Goal: Information Seeking & Learning: Learn about a topic

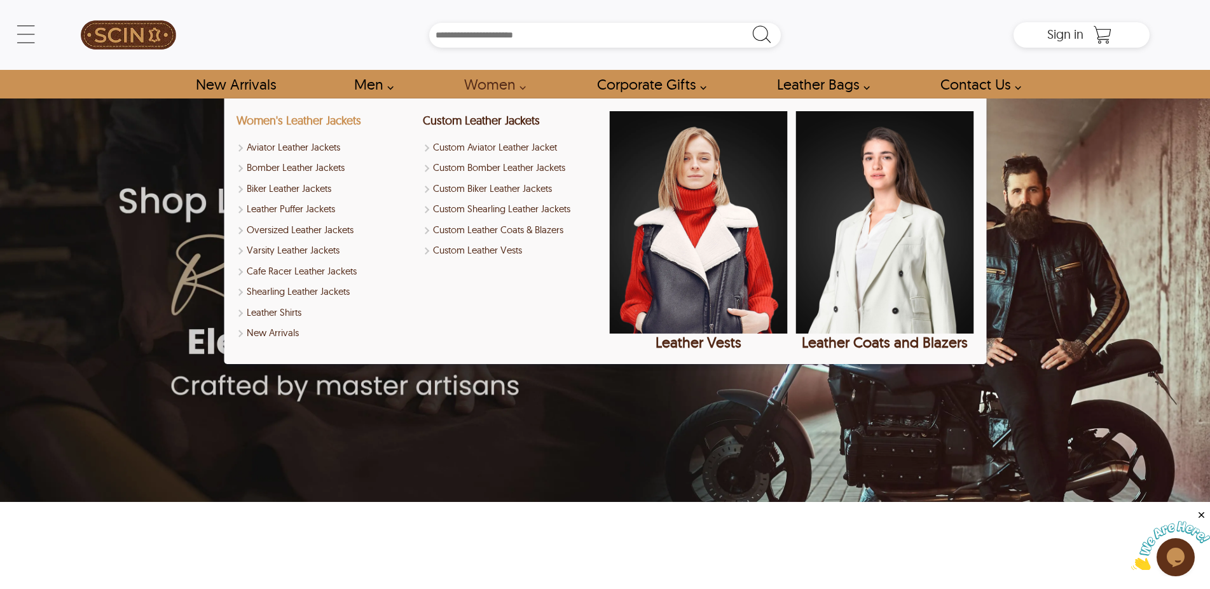
click at [329, 121] on link "Women's Leather Jackets" at bounding box center [298, 120] width 125 height 15
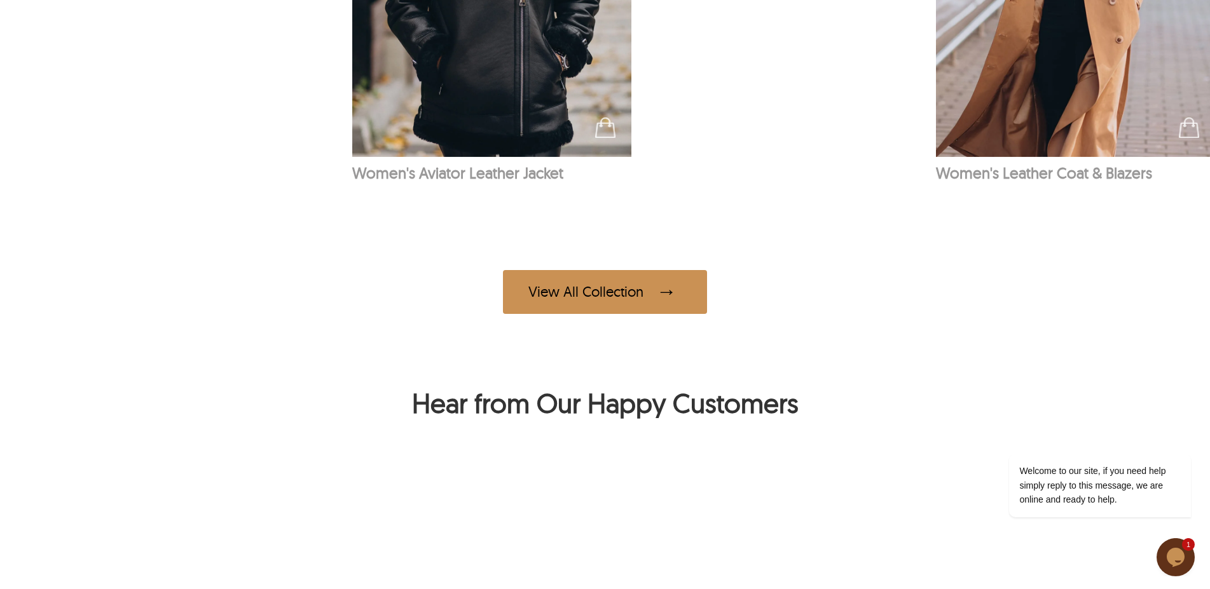
scroll to position [1232, 0]
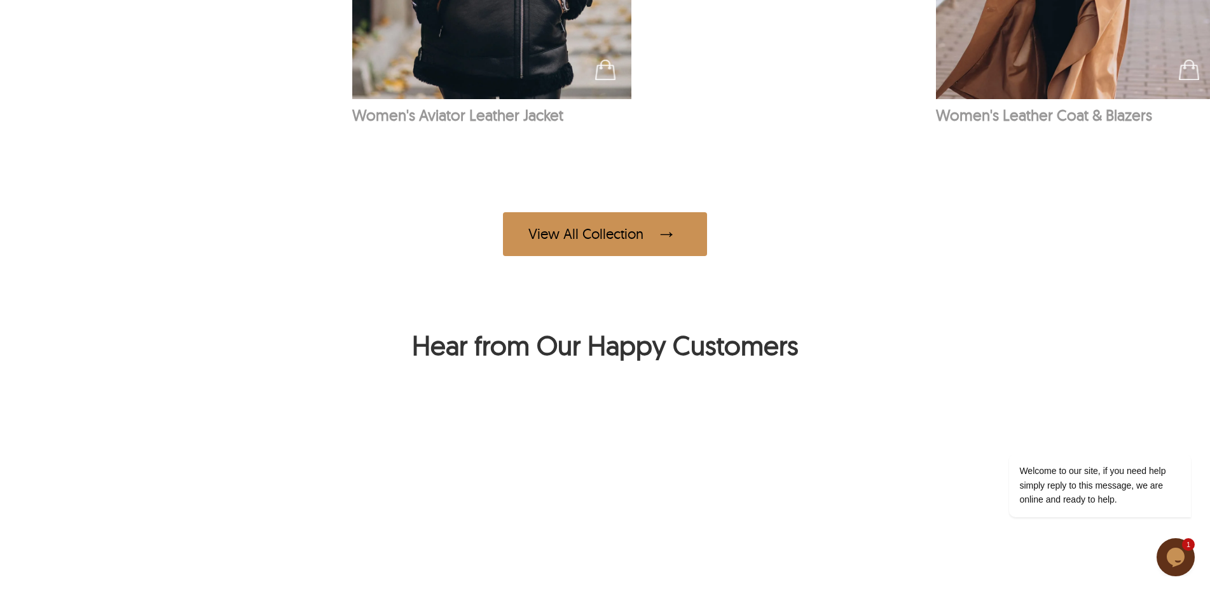
click at [609, 256] on div "View All Collection" at bounding box center [605, 234] width 204 height 44
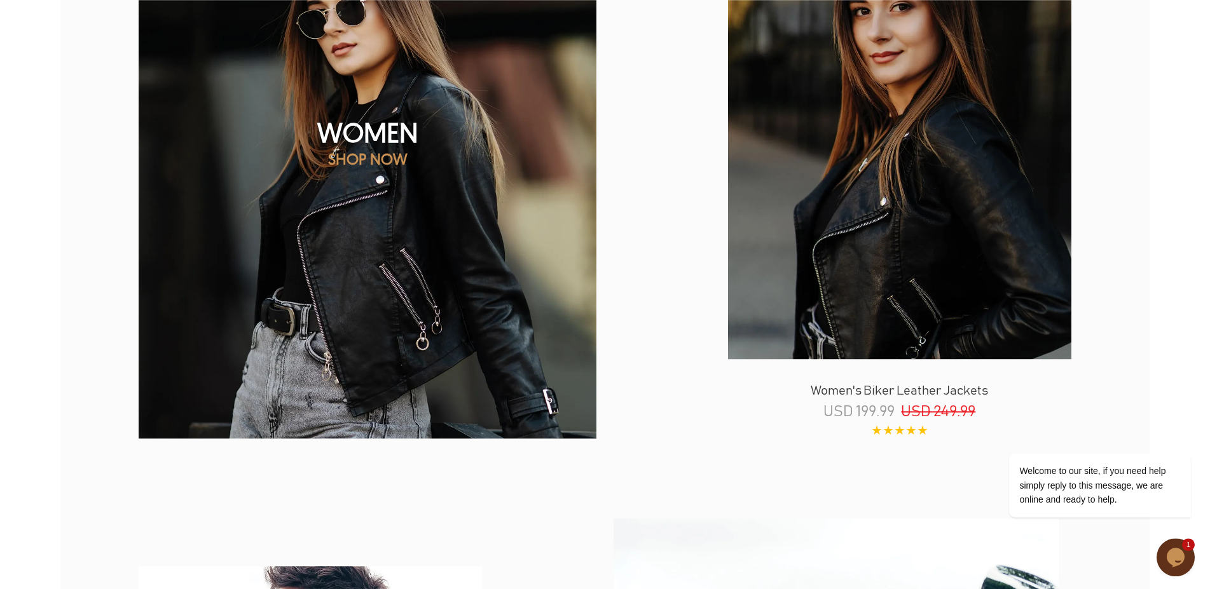
scroll to position [1213, 0]
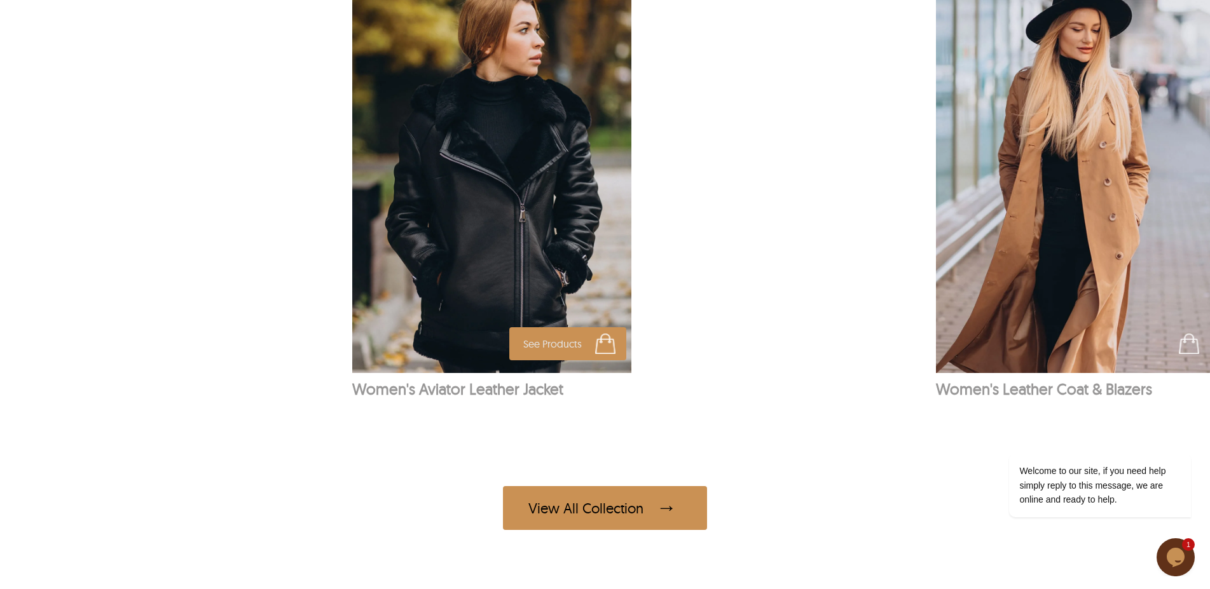
scroll to position [968, 0]
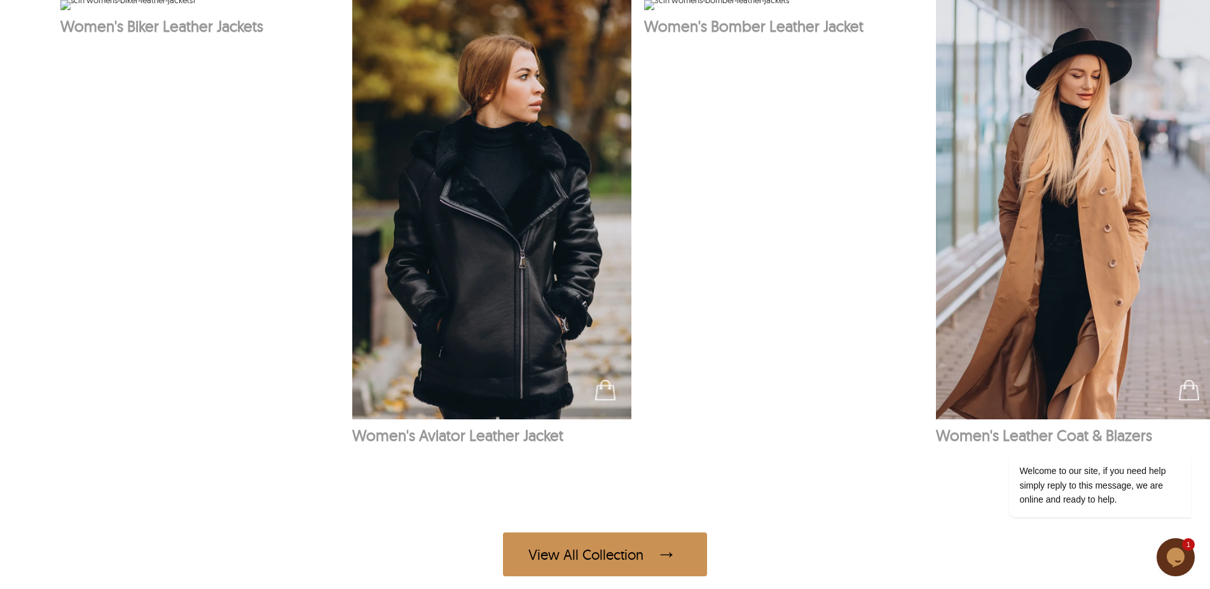
click at [195, 10] on img at bounding box center [127, 5] width 135 height 10
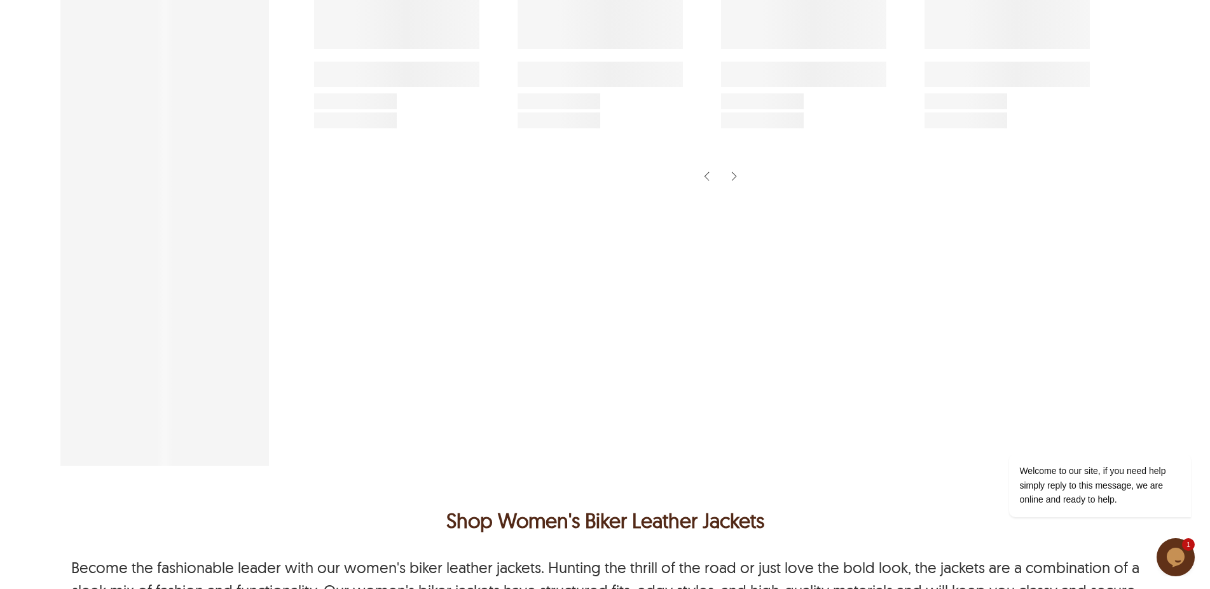
scroll to position [458, 0]
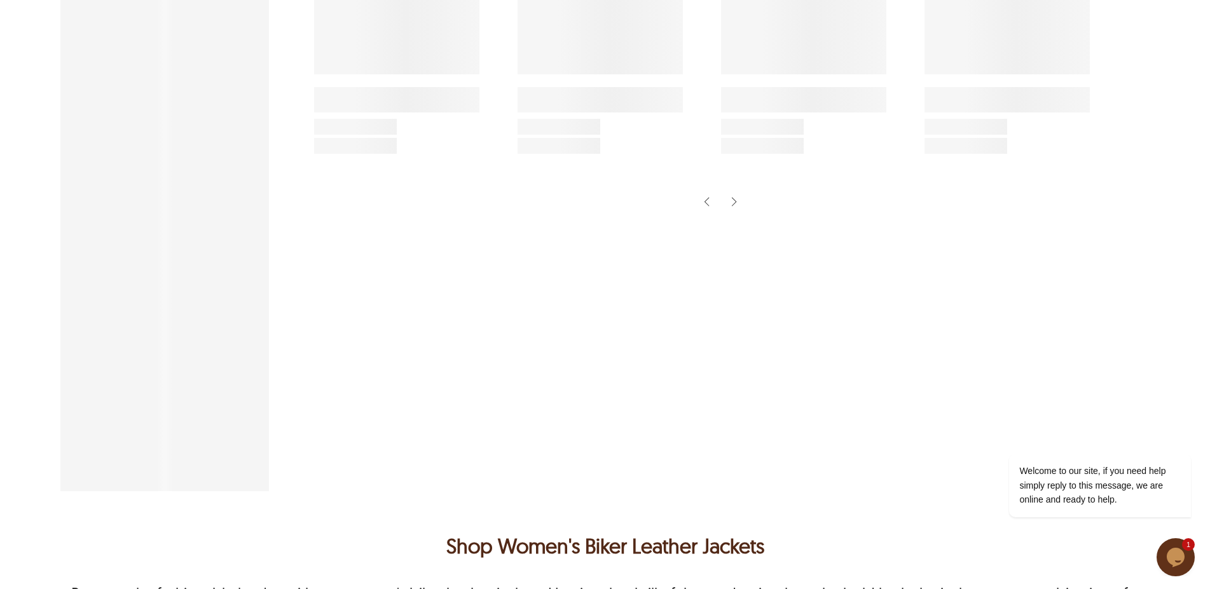
select select "********"
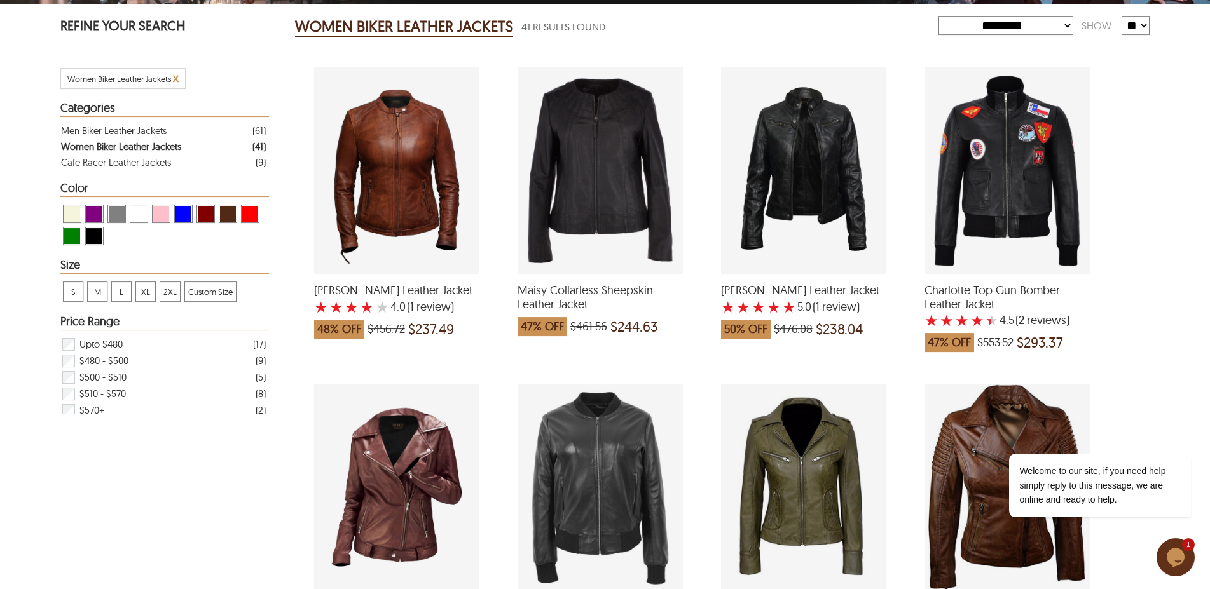
scroll to position [259, 0]
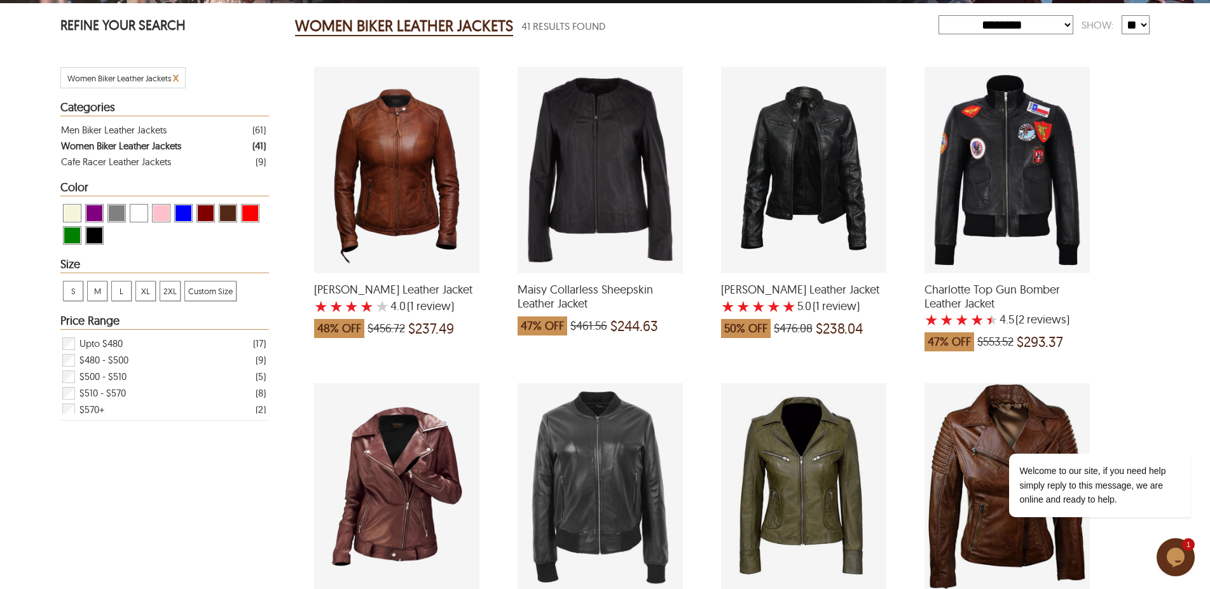
click at [806, 175] on div "Daisy Biker Leather Jacket with a 5 Star Rating 1 Product Review which was at a…" at bounding box center [803, 170] width 165 height 207
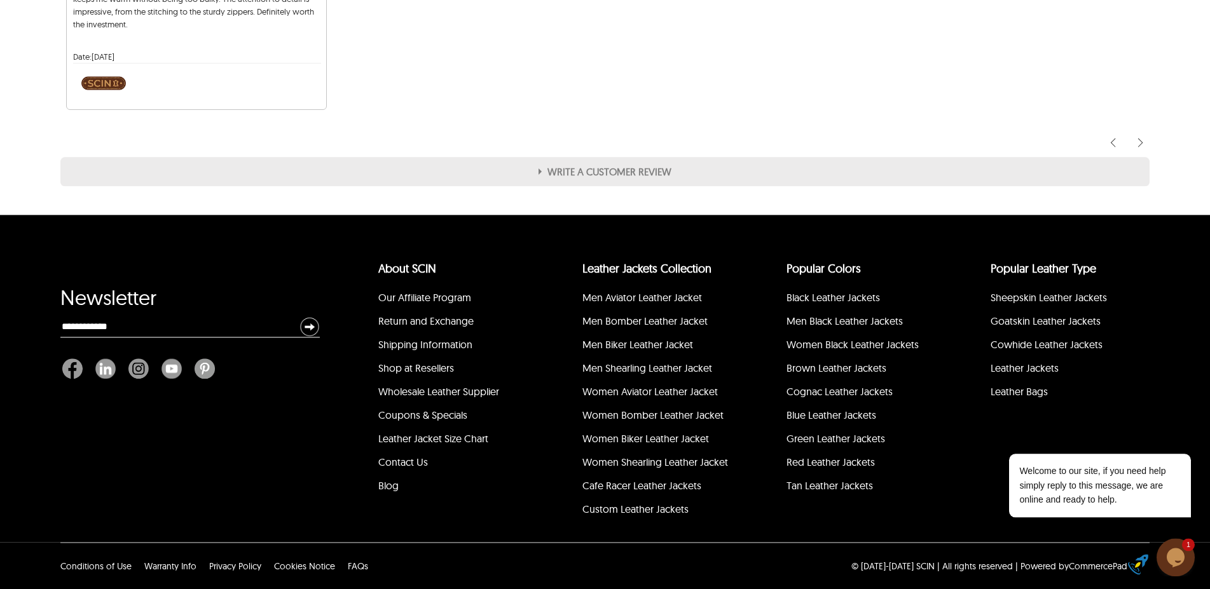
scroll to position [1333, 0]
click at [421, 373] on link "Shop at Resellers" at bounding box center [416, 368] width 76 height 13
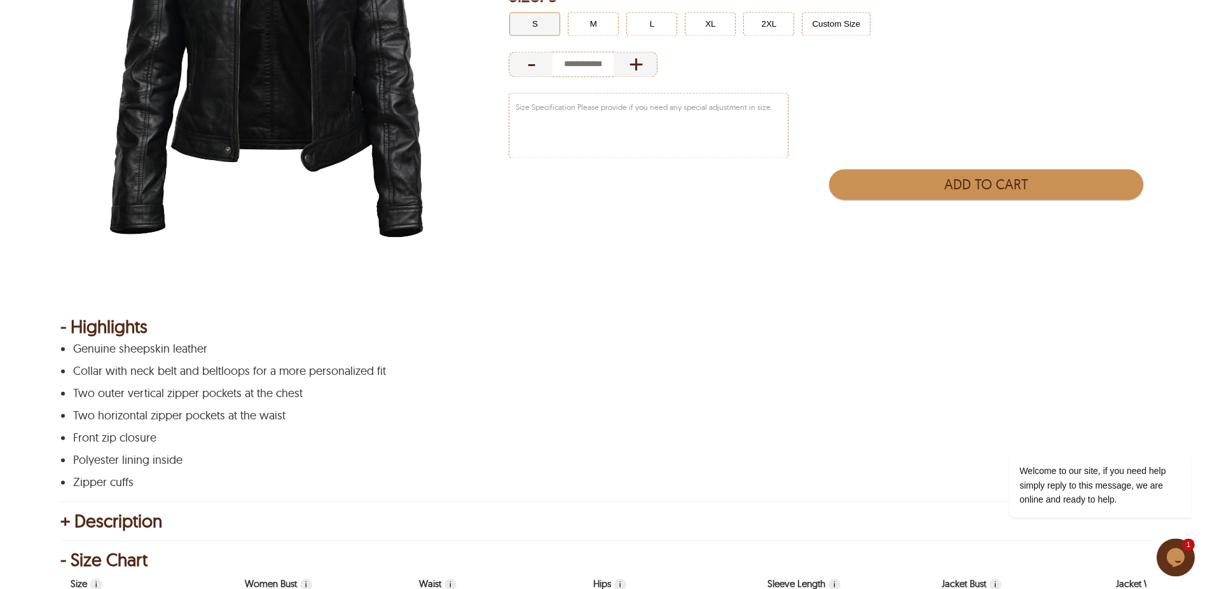
scroll to position [336, 0]
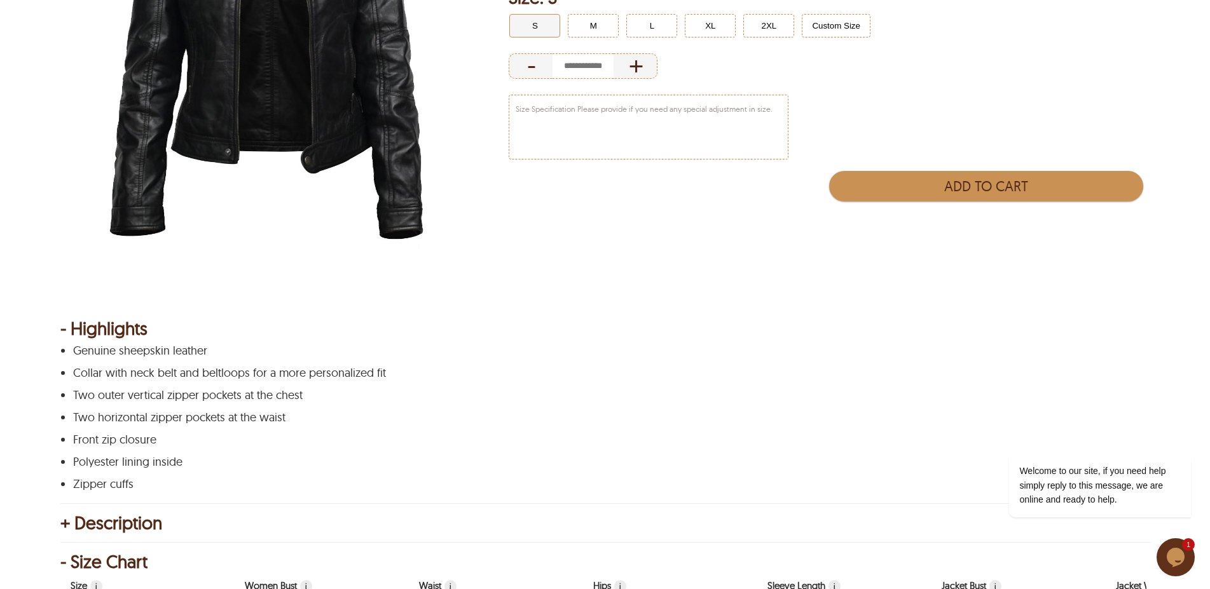
select select "********"
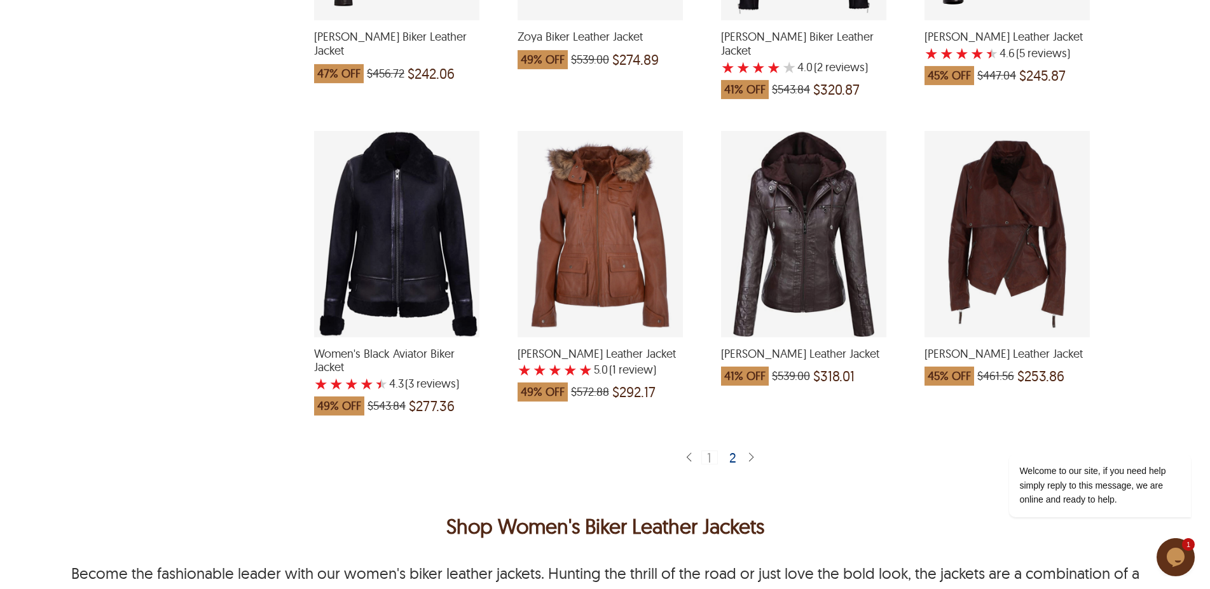
scroll to position [2399, 0]
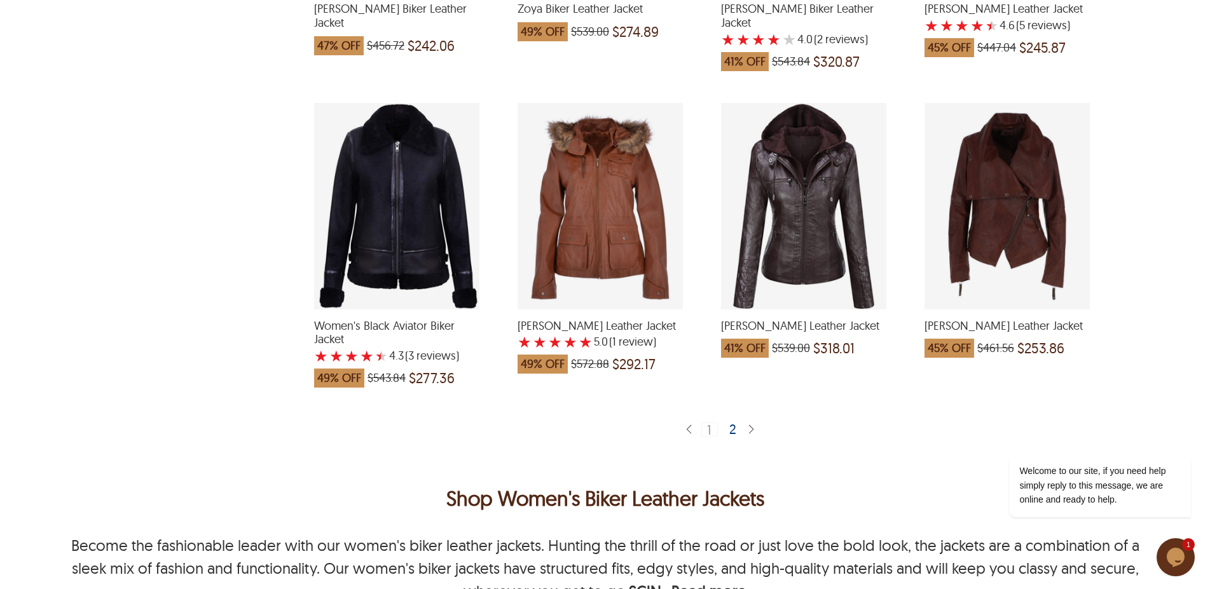
click at [734, 423] on div "2" at bounding box center [733, 429] width 18 height 13
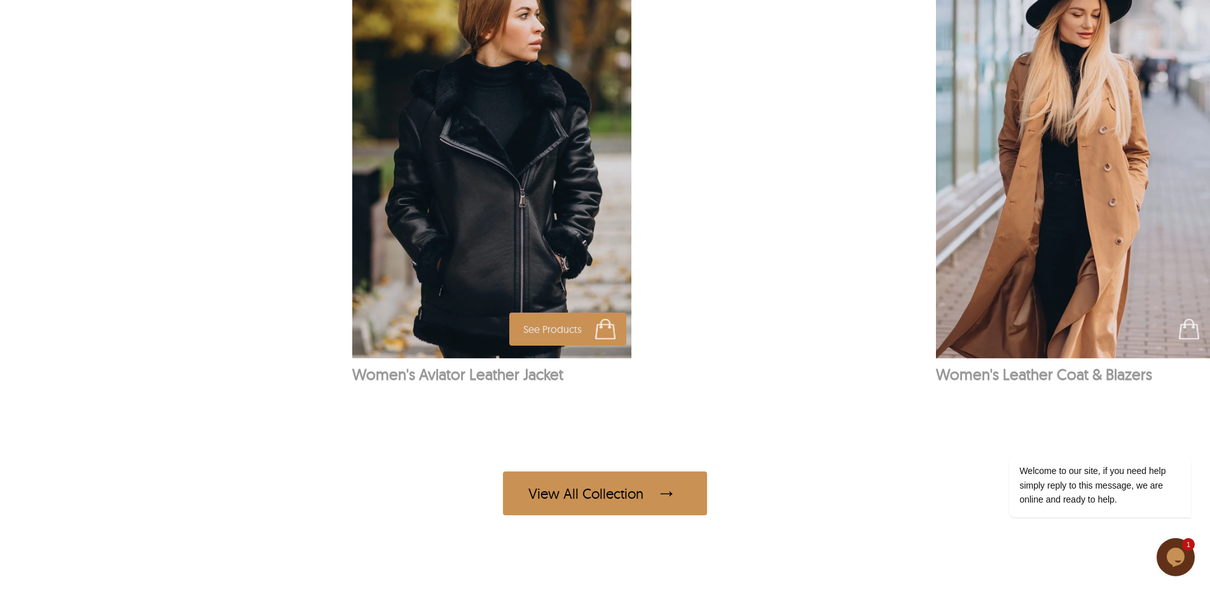
scroll to position [1033, 0]
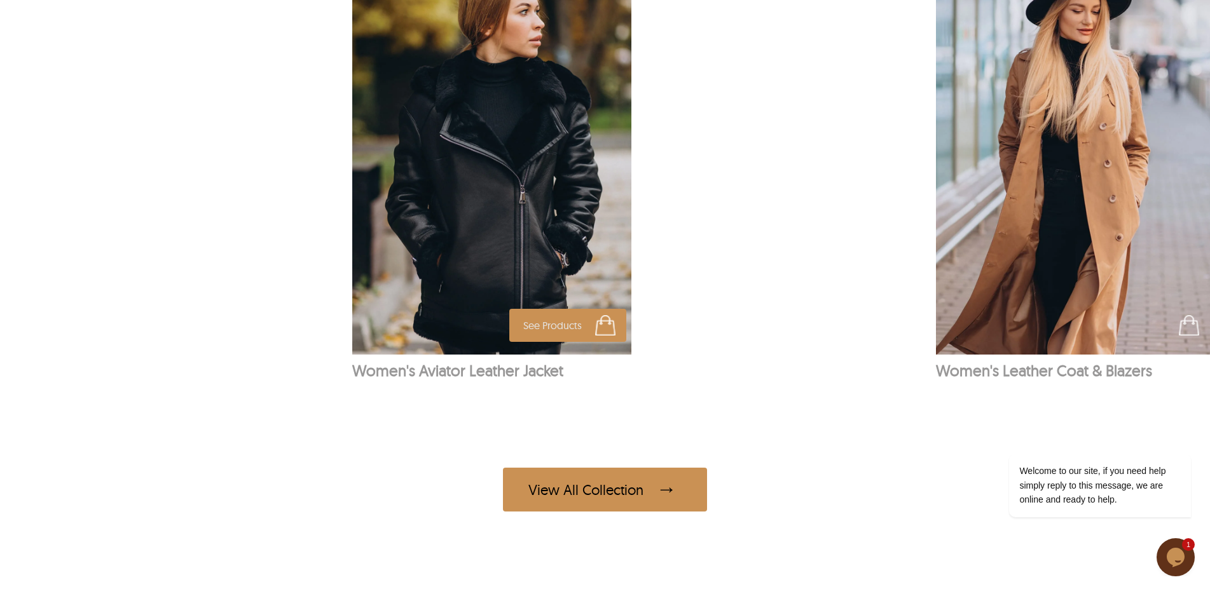
click at [480, 276] on img at bounding box center [492, 144] width 280 height 419
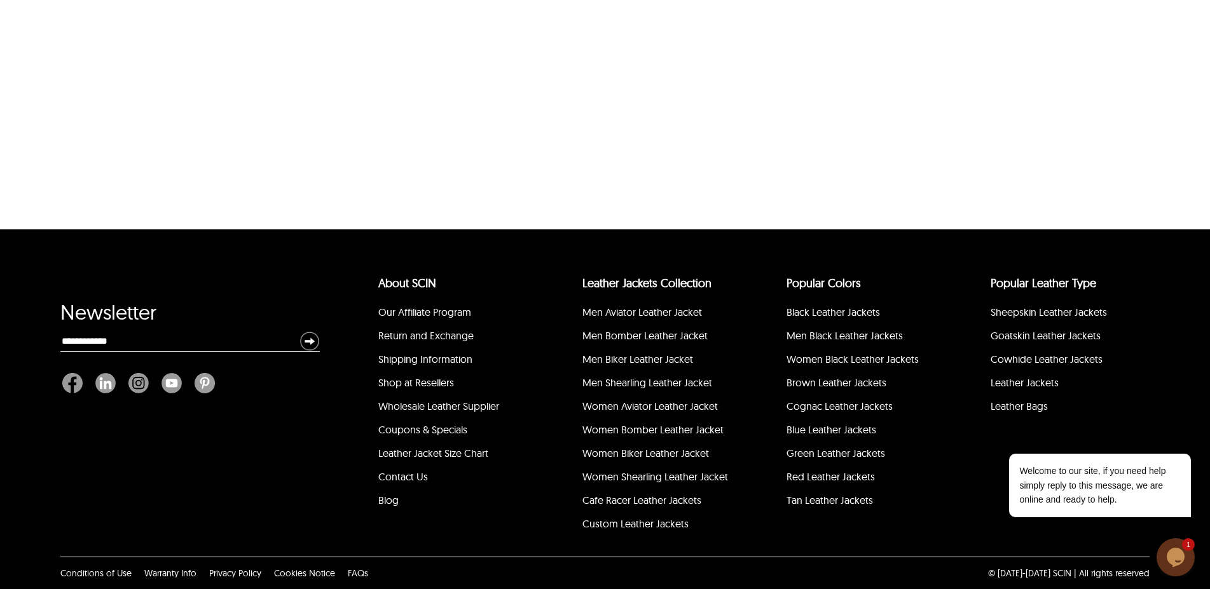
select select "********"
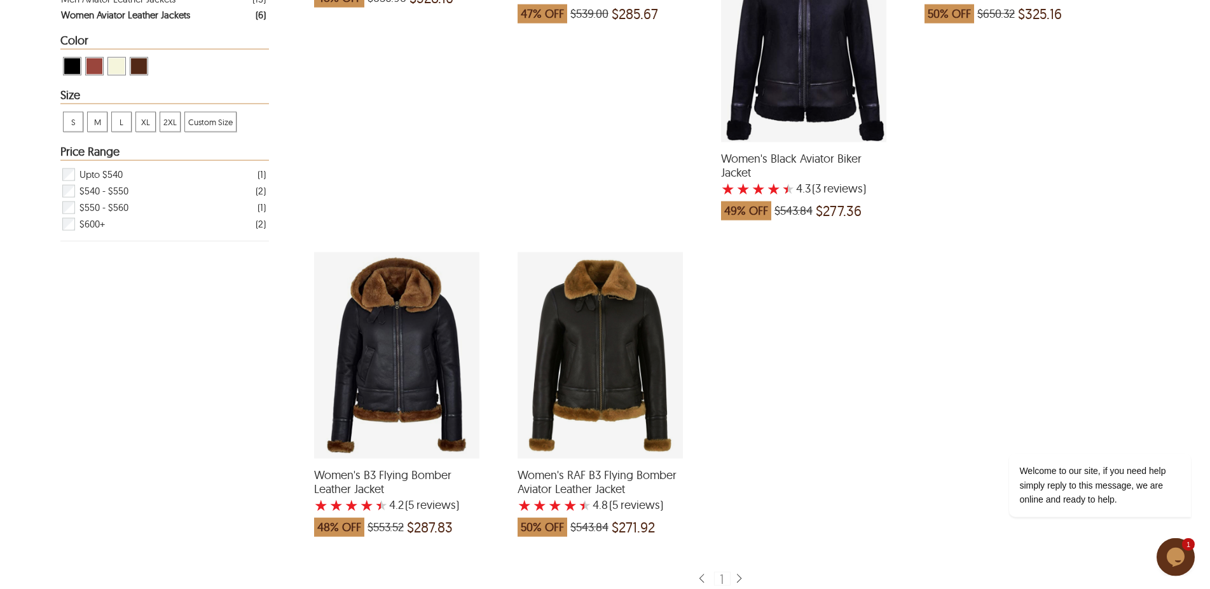
scroll to position [393, 0]
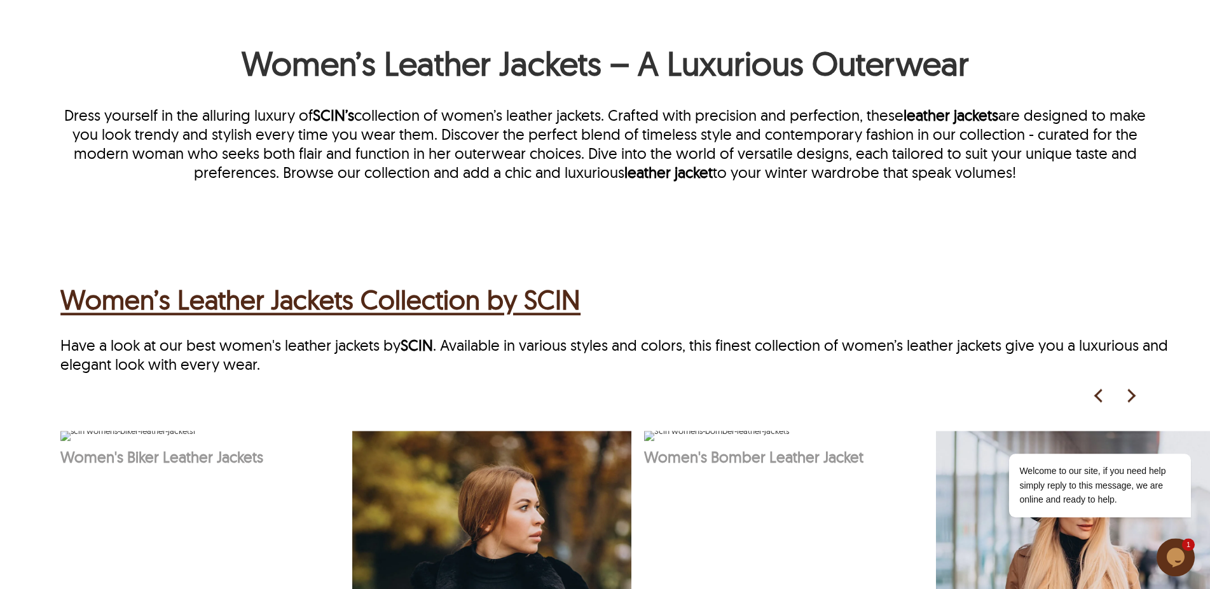
scroll to position [709, 0]
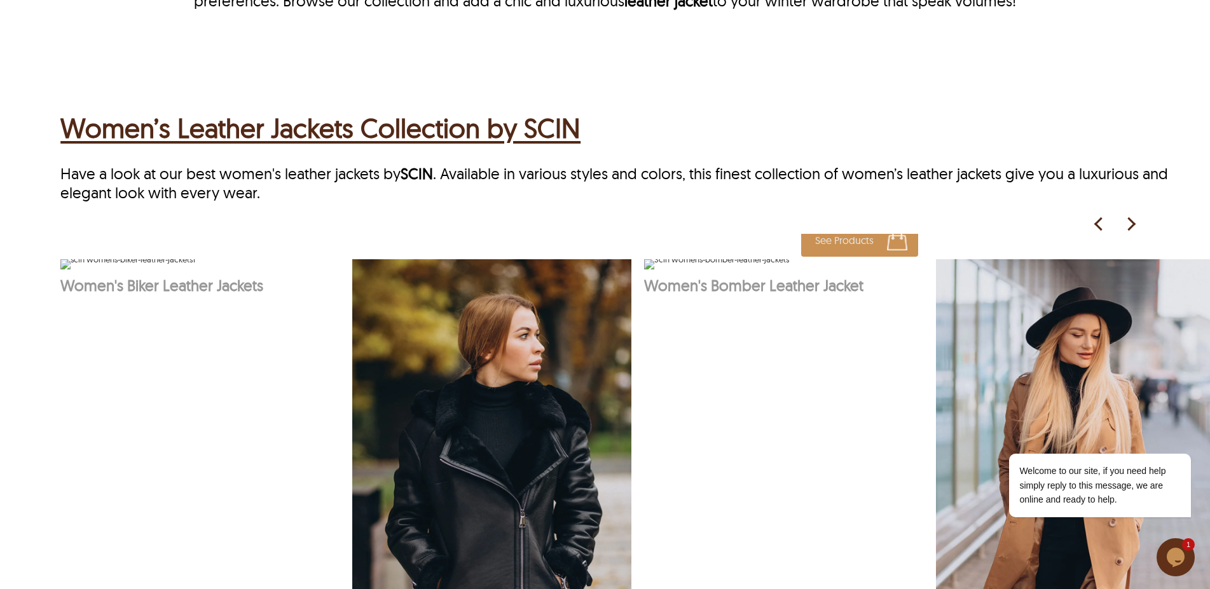
click at [730, 269] on img at bounding box center [716, 264] width 145 height 10
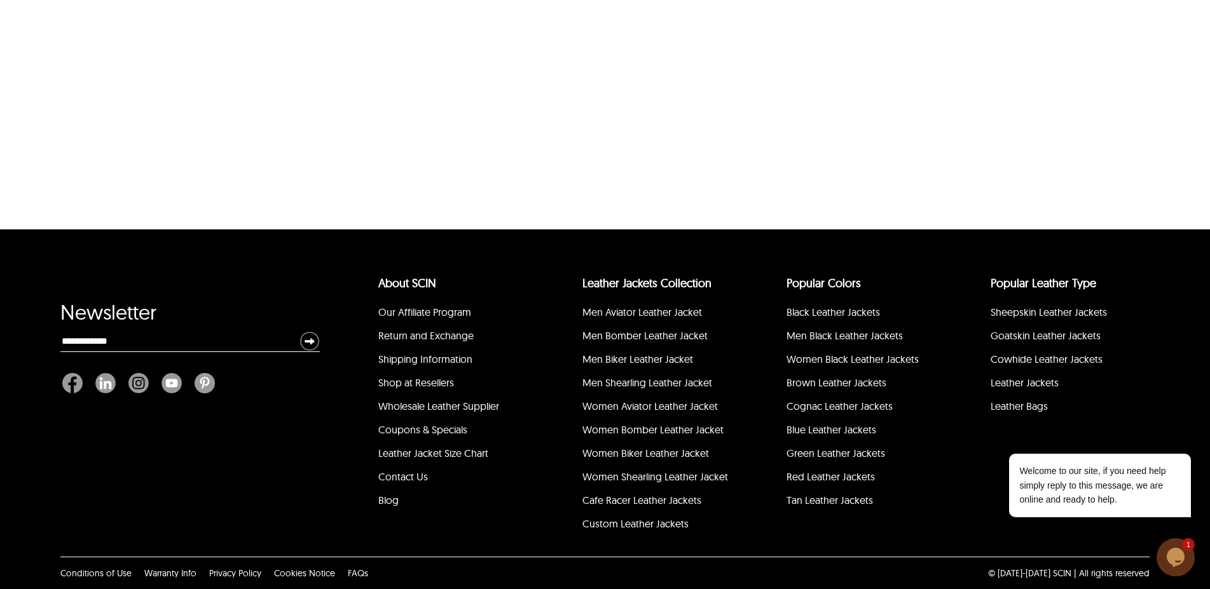
scroll to position [458, 0]
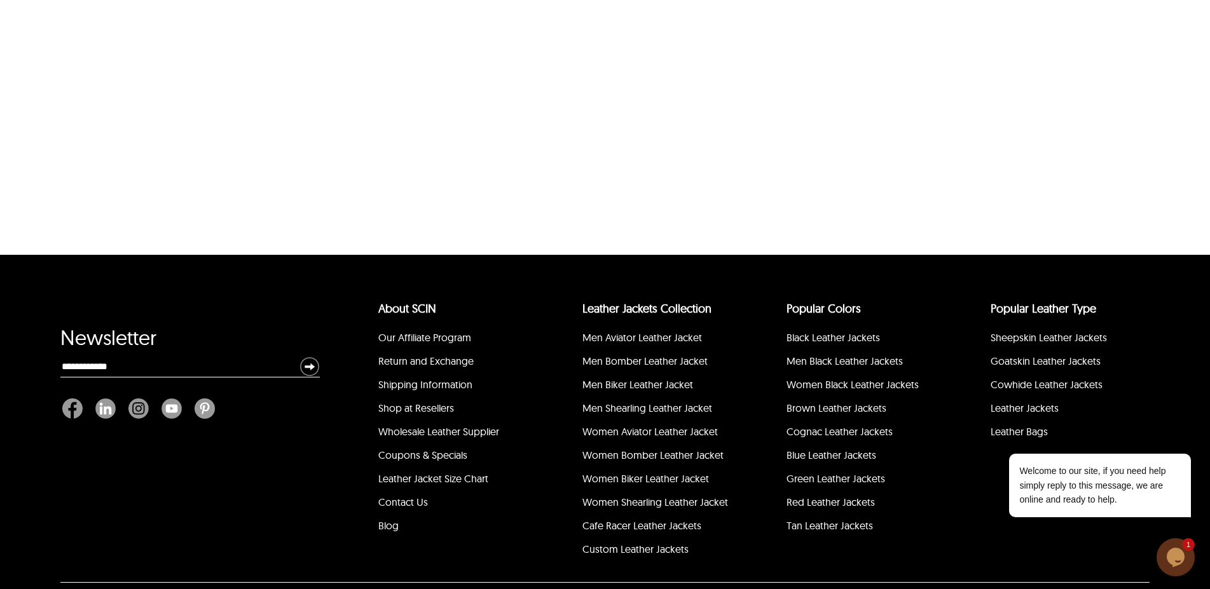
select select "********"
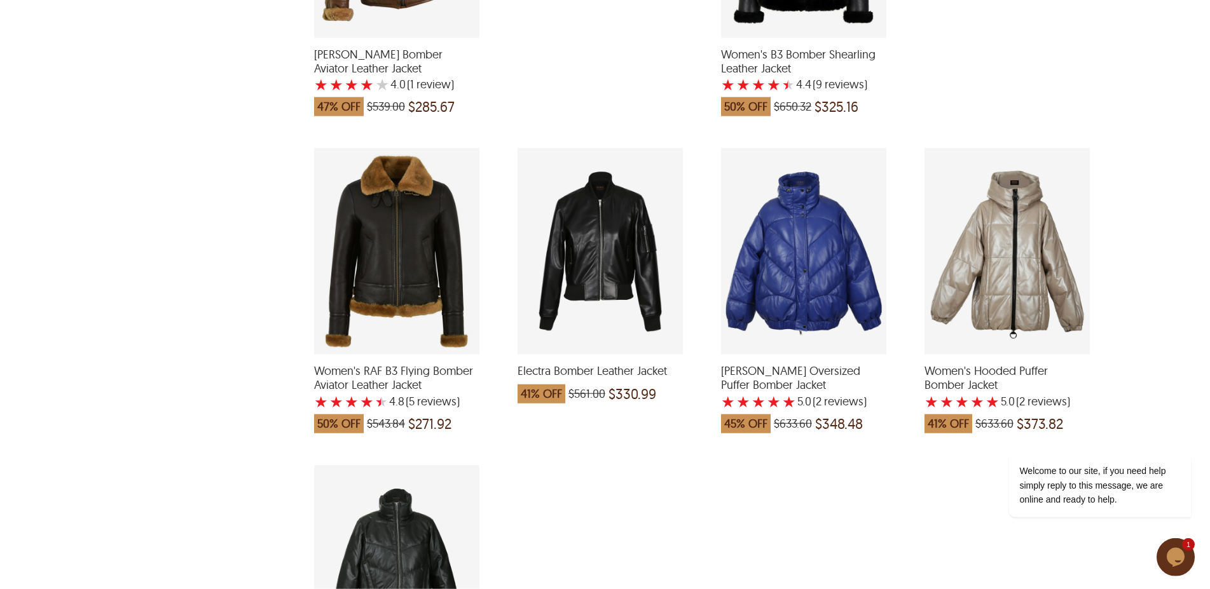
scroll to position [912, 0]
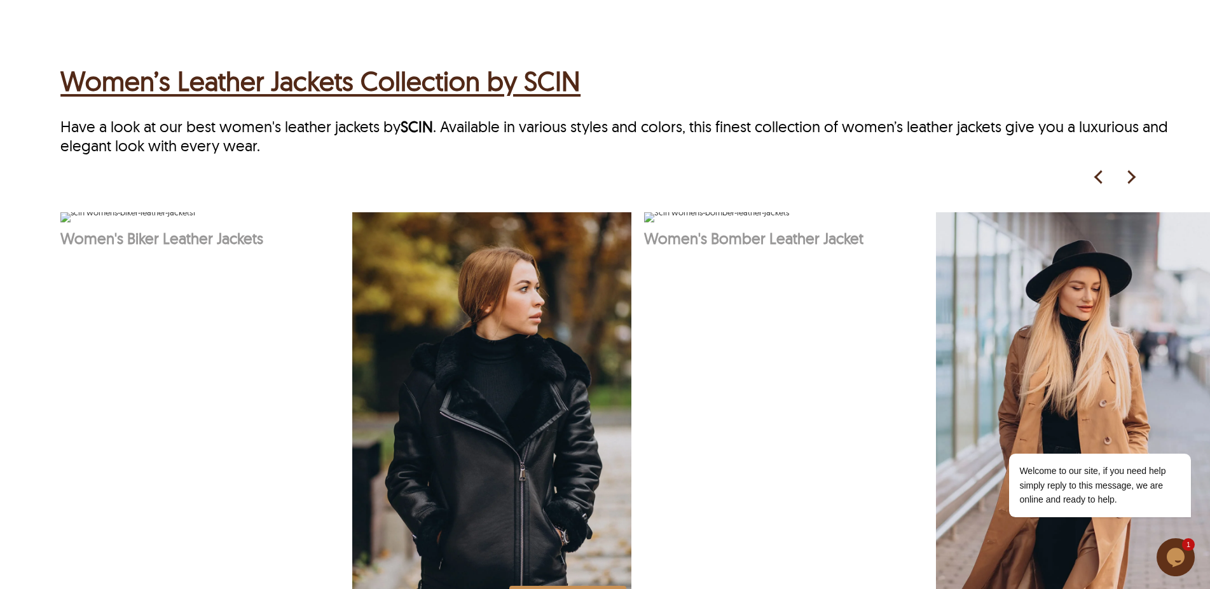
scroll to position [773, 0]
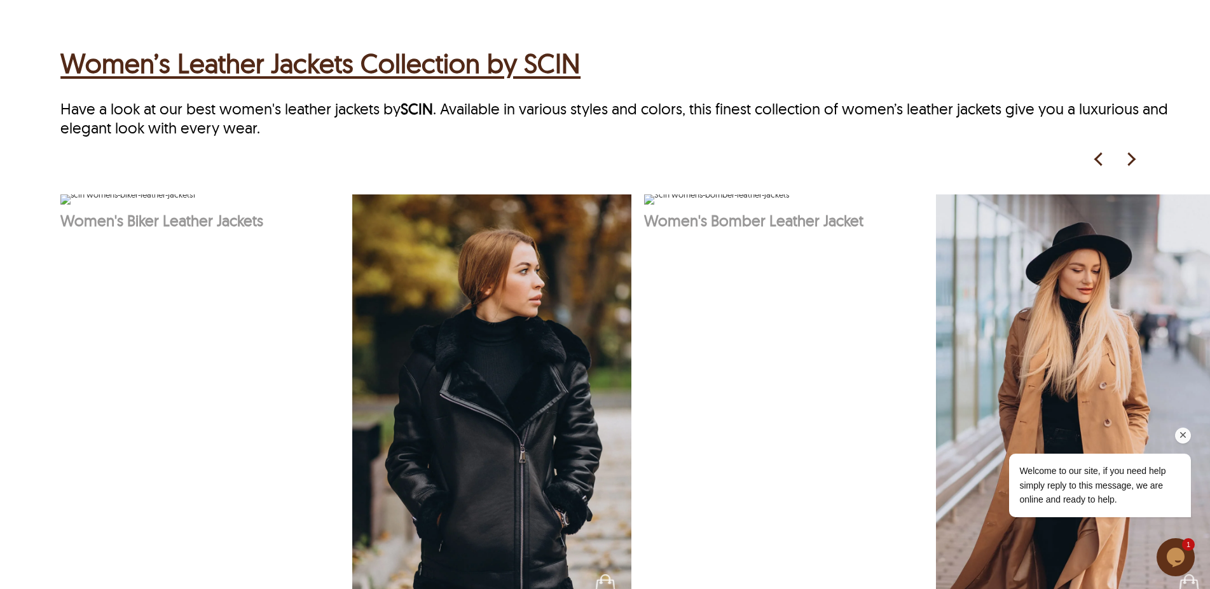
click at [1031, 388] on div "Welcome to our site, if you need help simply reply to this message, we are onli…" at bounding box center [1082, 432] width 229 height 193
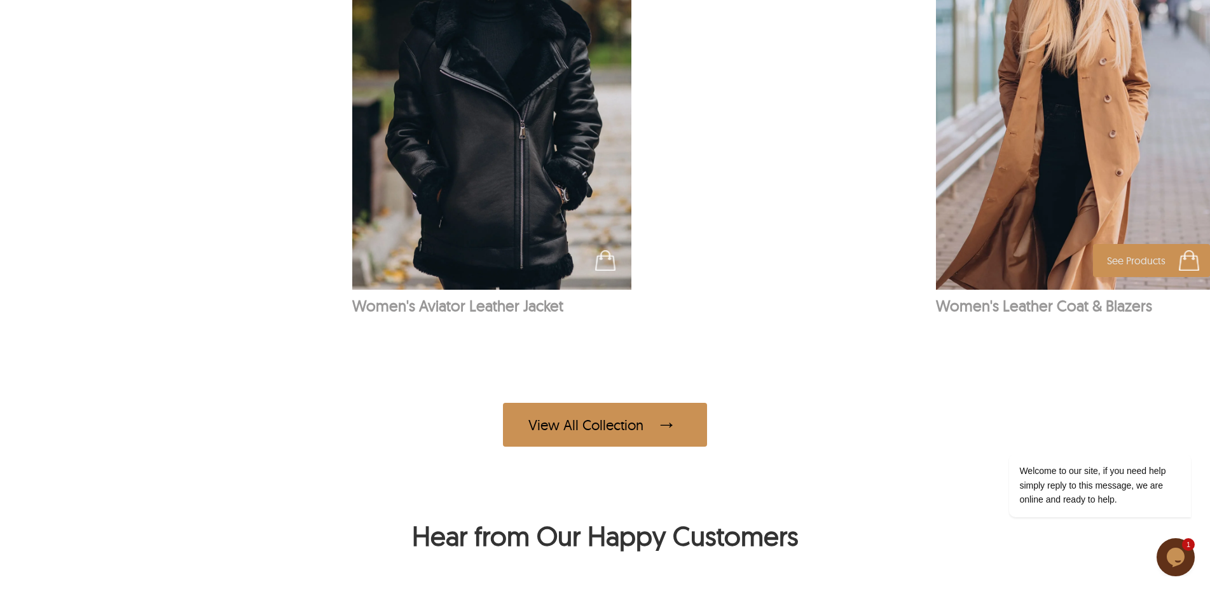
click at [1084, 217] on img at bounding box center [1076, 79] width 280 height 419
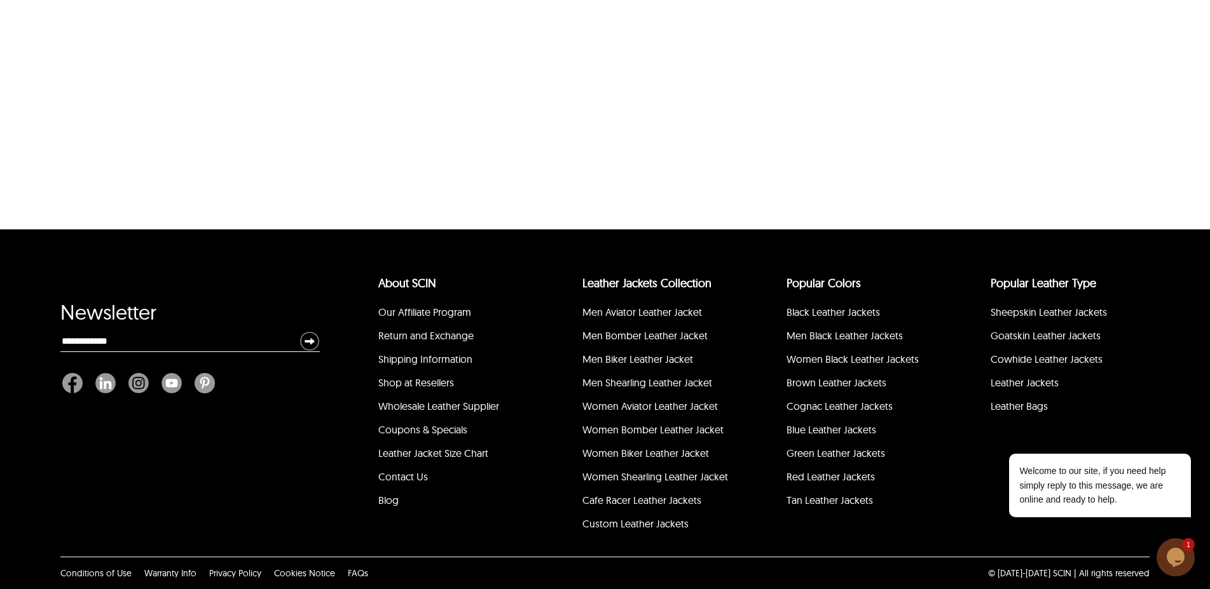
select select "********"
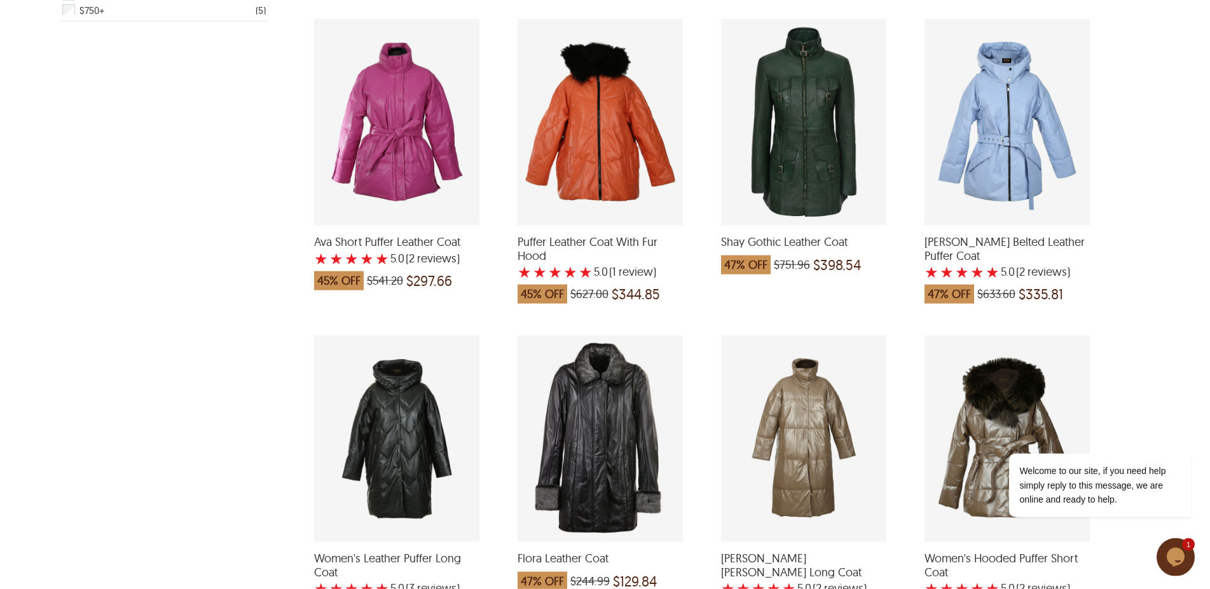
scroll to position [653, 0]
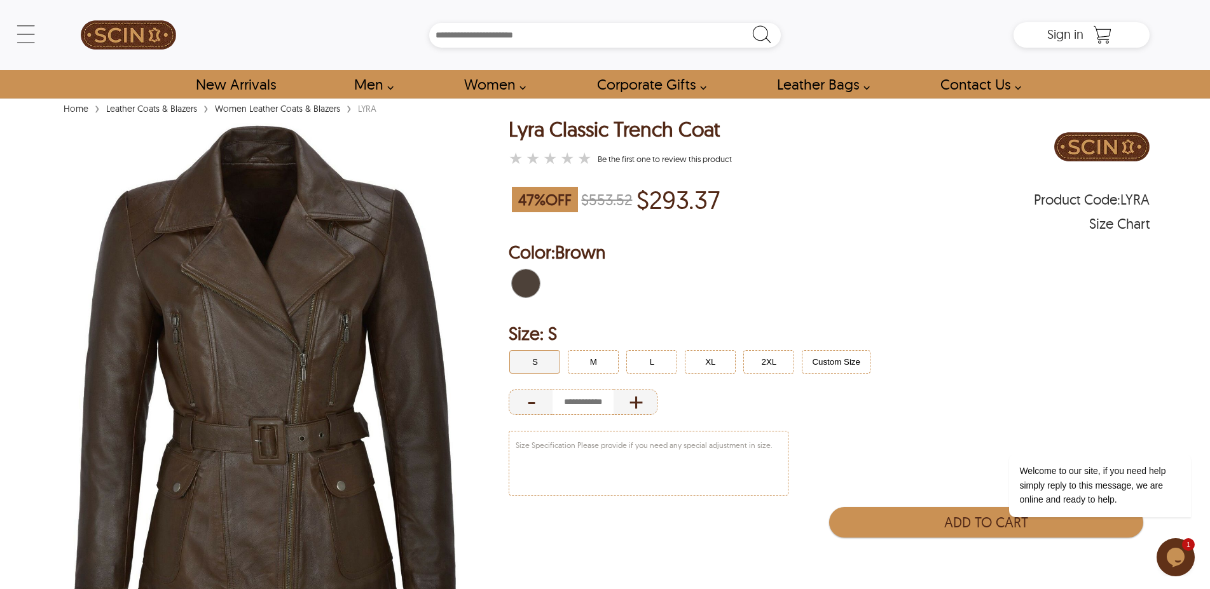
select select "********"
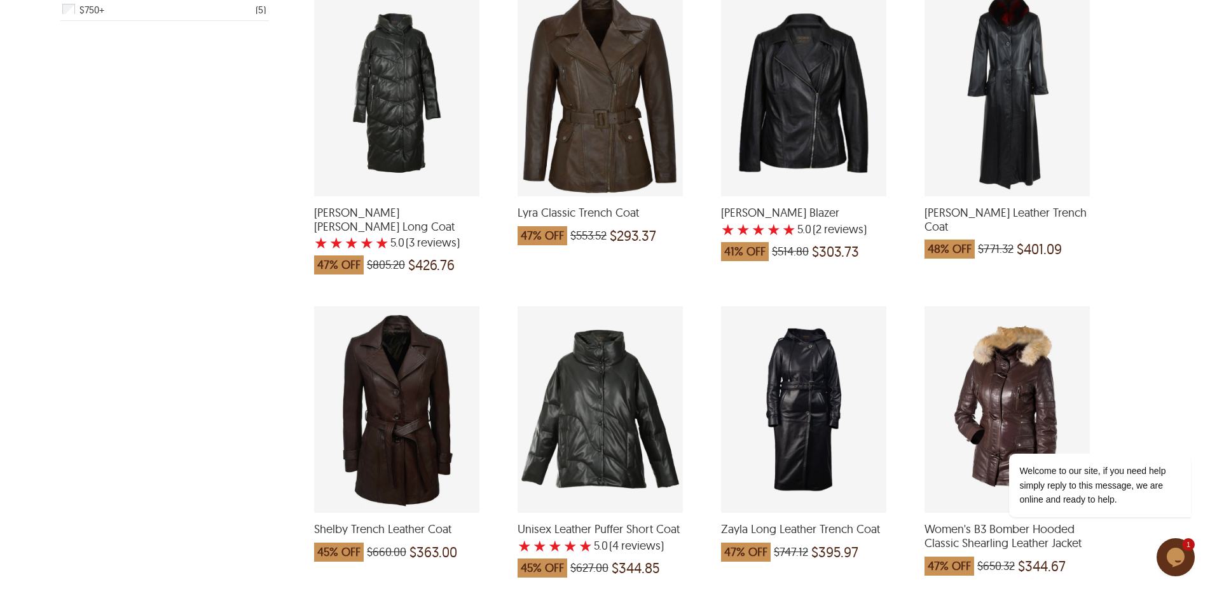
scroll to position [385, 0]
